Goal: Task Accomplishment & Management: Manage account settings

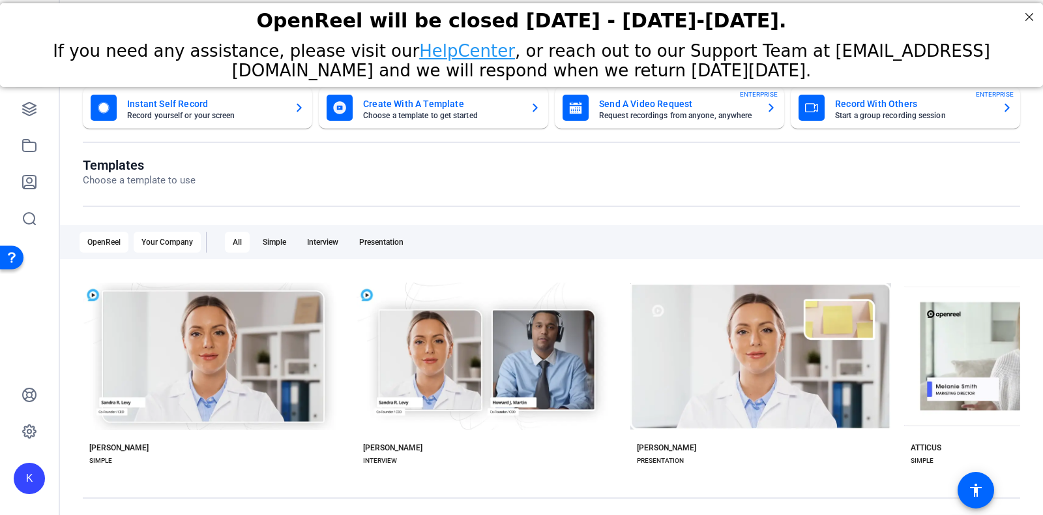
click at [151, 242] on div "Your Company" at bounding box center [167, 241] width 67 height 21
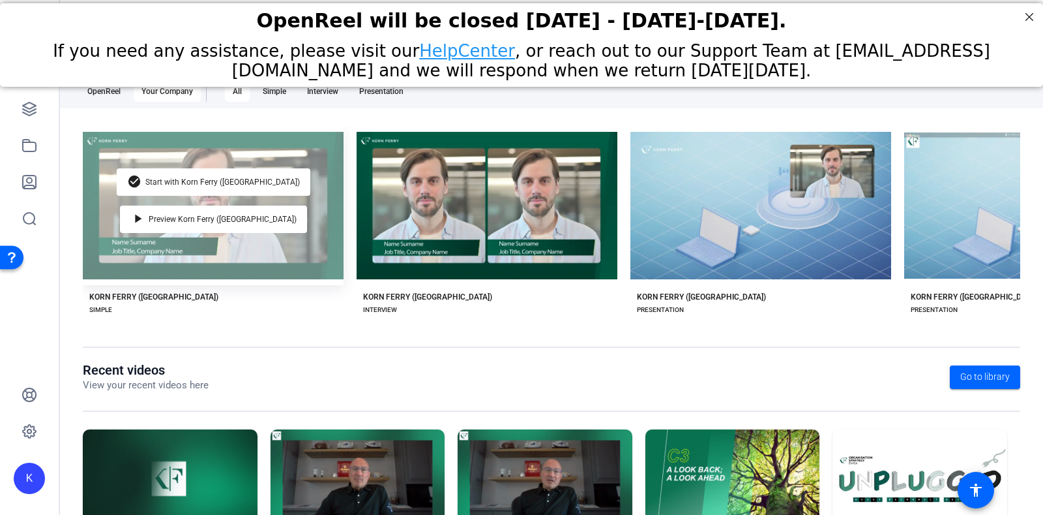
drag, startPoint x: 325, startPoint y: 161, endPoint x: 318, endPoint y: 157, distance: 8.7
click at [318, 157] on div "check_circle Start with Korn Ferry ([GEOGRAPHIC_DATA]) play_arrow Preview Korn …" at bounding box center [213, 205] width 261 height 159
click at [111, 149] on div "check_circle Start with Korn Ferry ([GEOGRAPHIC_DATA]) play_arrow Preview Korn …" at bounding box center [213, 205] width 261 height 159
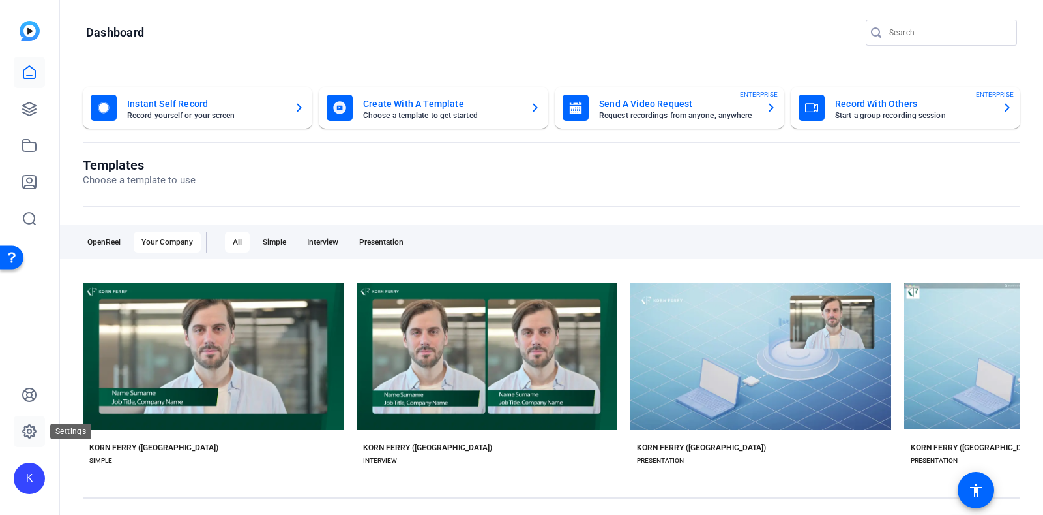
click at [32, 430] on icon at bounding box center [30, 431] width 16 height 16
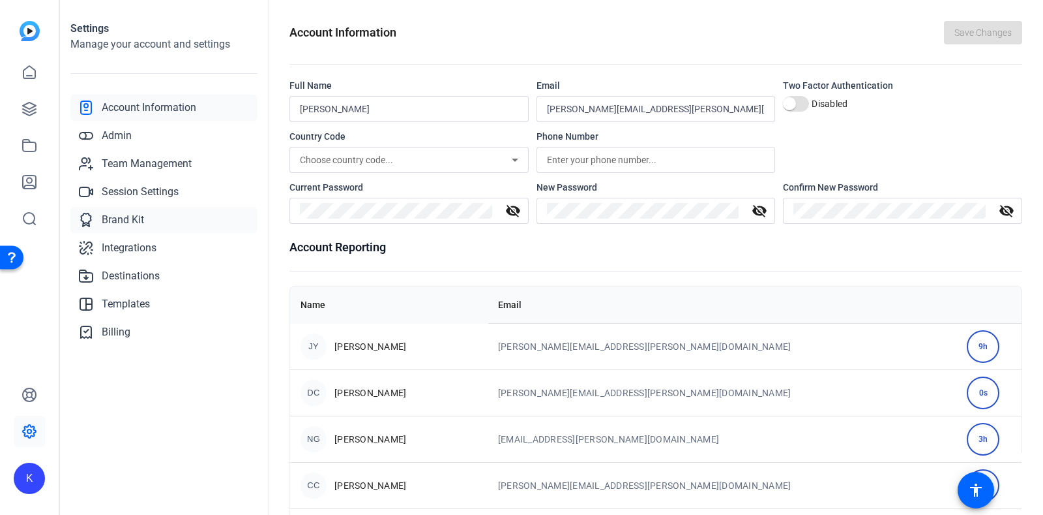
click at [133, 220] on span "Brand Kit" at bounding box center [123, 220] width 42 height 16
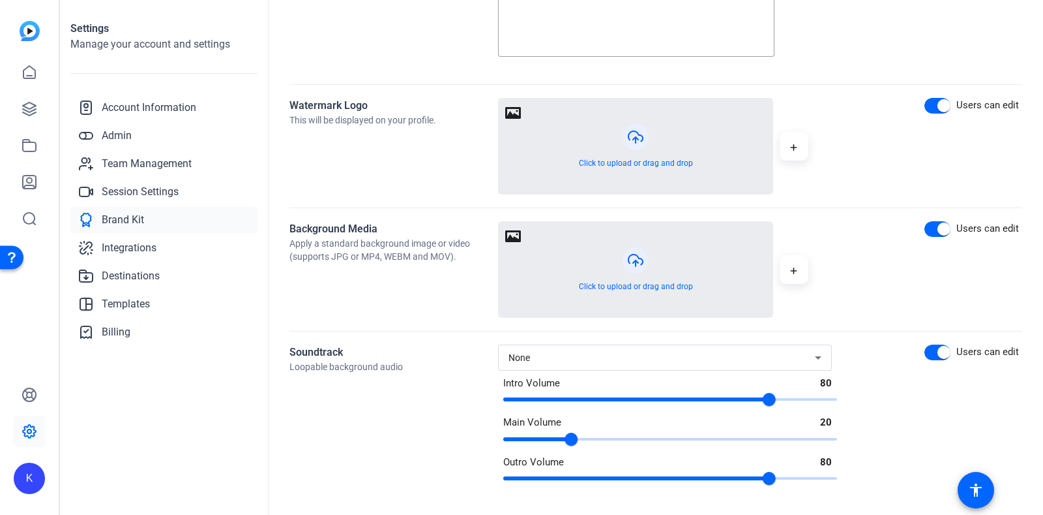
scroll to position [573, 0]
click at [134, 305] on span "Templates" at bounding box center [126, 304] width 48 height 16
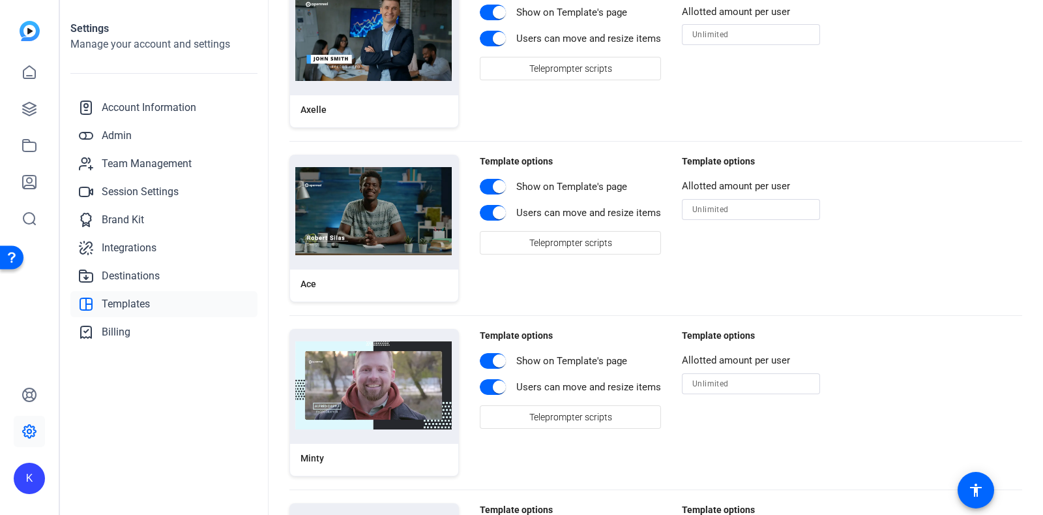
scroll to position [3824, 0]
